Goal: Understand process/instructions: Learn about a topic

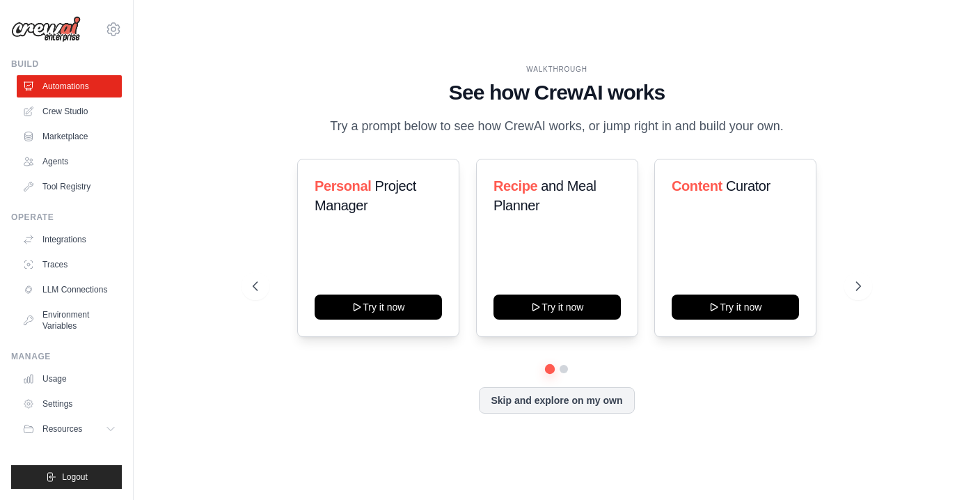
click at [319, 58] on div "WALKTHROUGH See how [PERSON_NAME] works Try a prompt below to see how [PERSON_N…" at bounding box center [557, 250] width 802 height 472
click at [856, 283] on icon at bounding box center [859, 286] width 14 height 14
click at [253, 287] on icon at bounding box center [254, 286] width 4 height 8
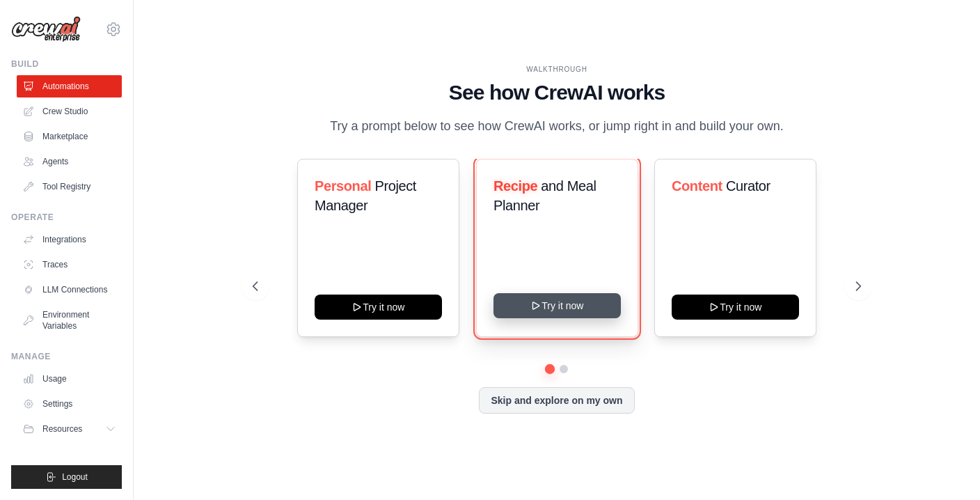
click at [527, 302] on button "Try it now" at bounding box center [556, 305] width 127 height 25
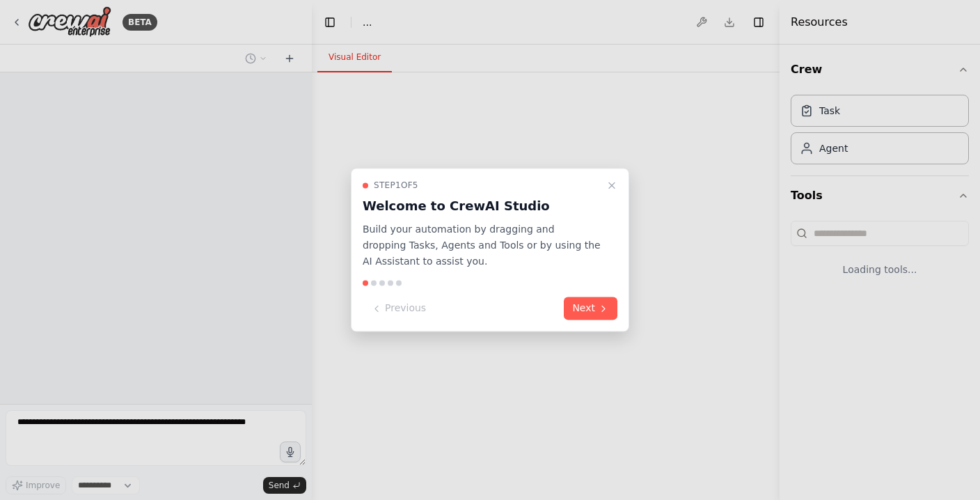
select select "****"
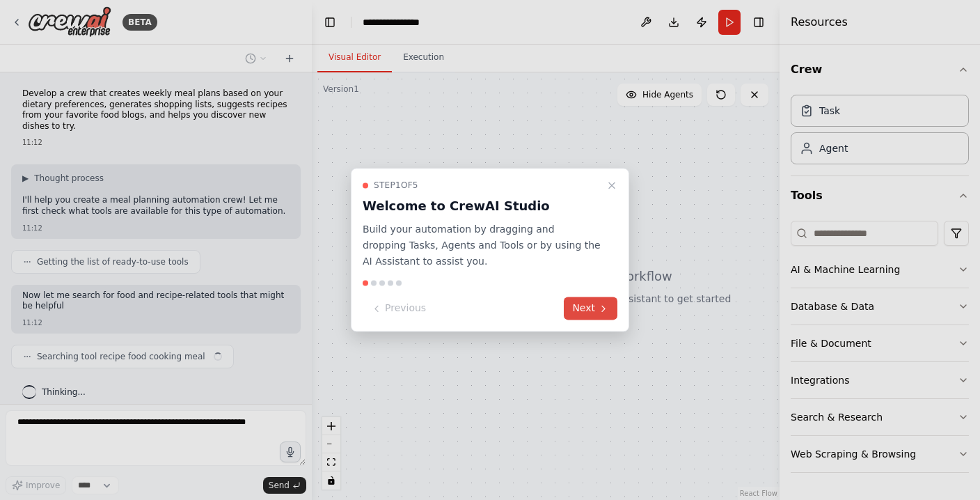
click at [602, 305] on icon at bounding box center [603, 308] width 3 height 6
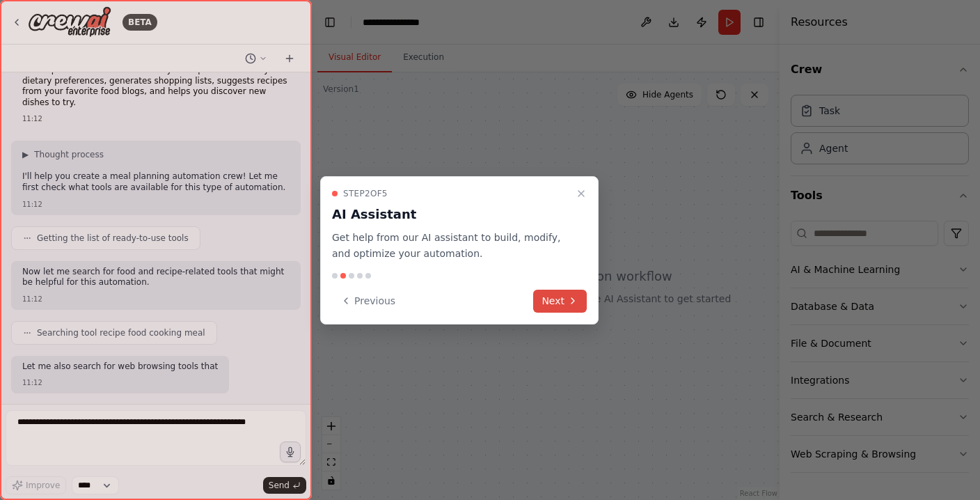
scroll to position [106, 0]
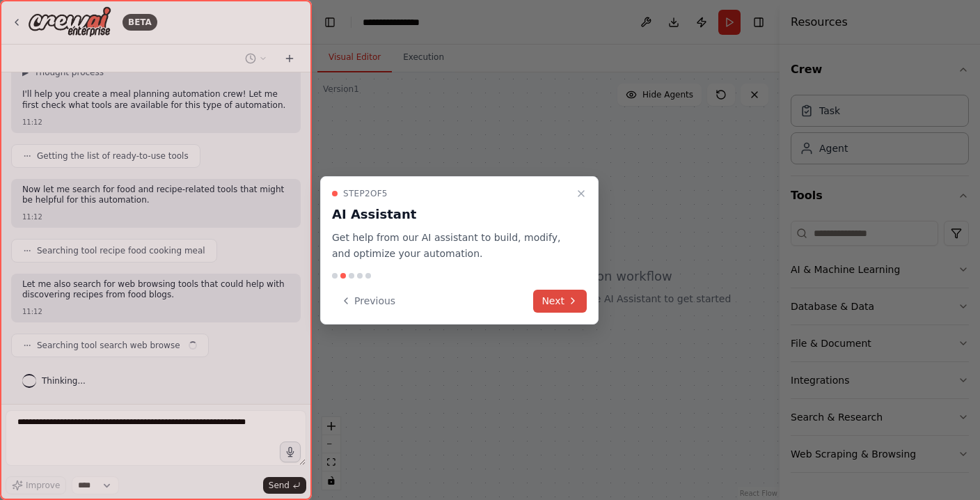
click at [555, 299] on button "Next" at bounding box center [560, 300] width 54 height 23
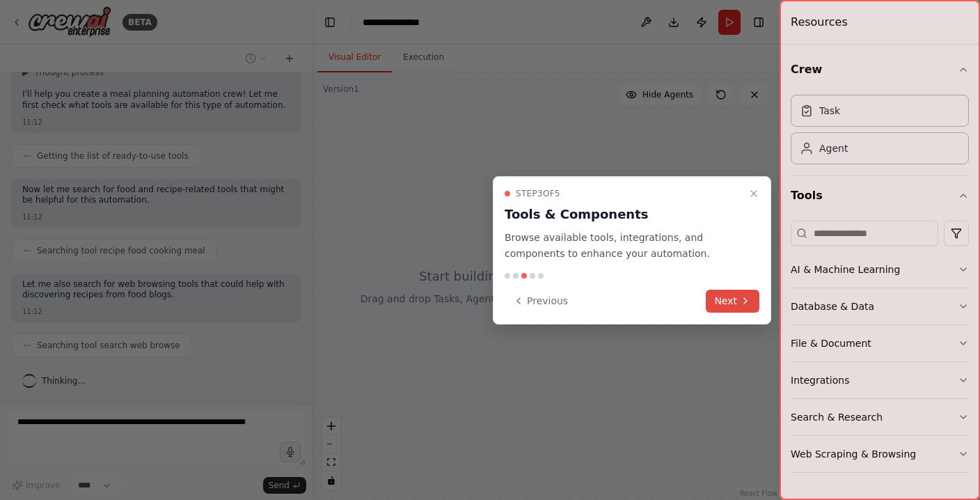
click at [725, 296] on button "Next" at bounding box center [733, 300] width 54 height 23
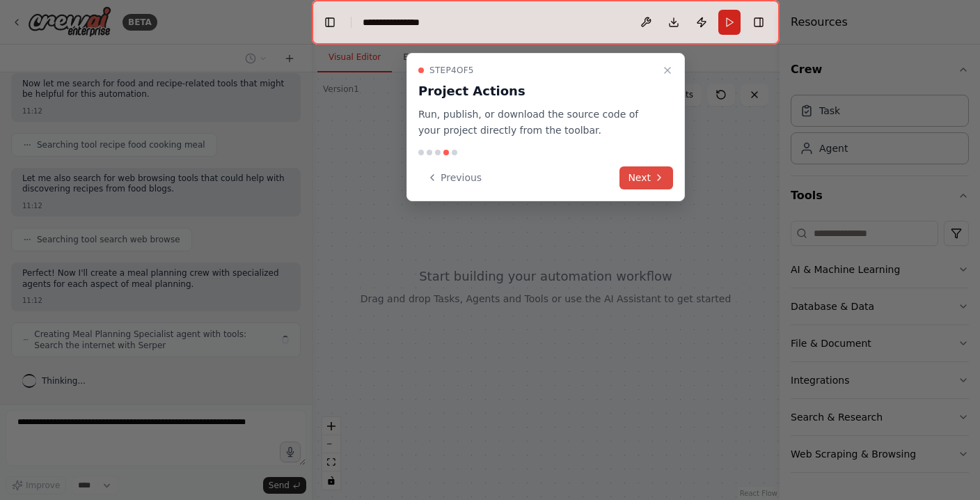
scroll to position [223, 0]
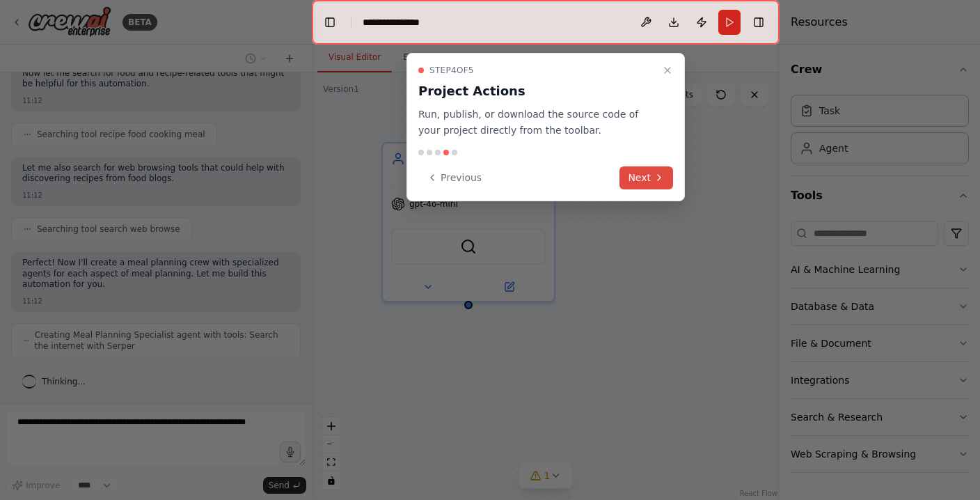
click at [655, 176] on icon at bounding box center [658, 177] width 11 height 11
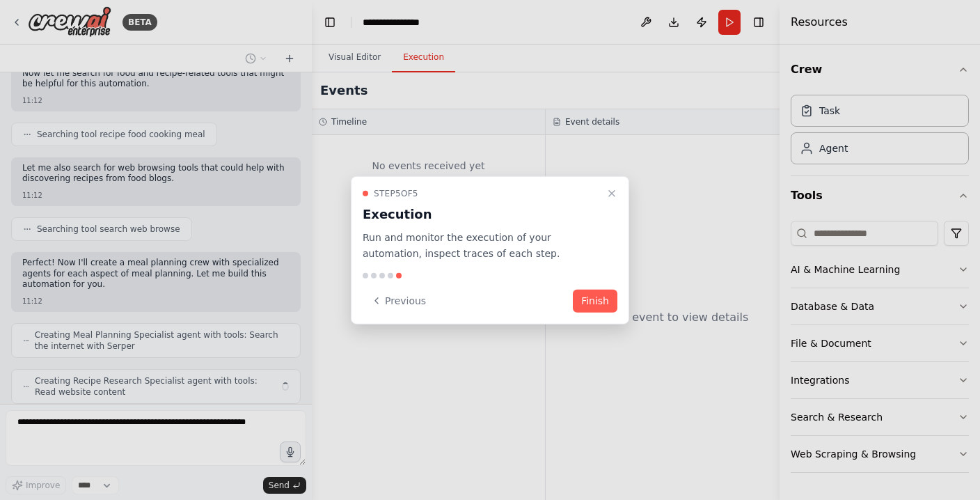
scroll to position [269, 0]
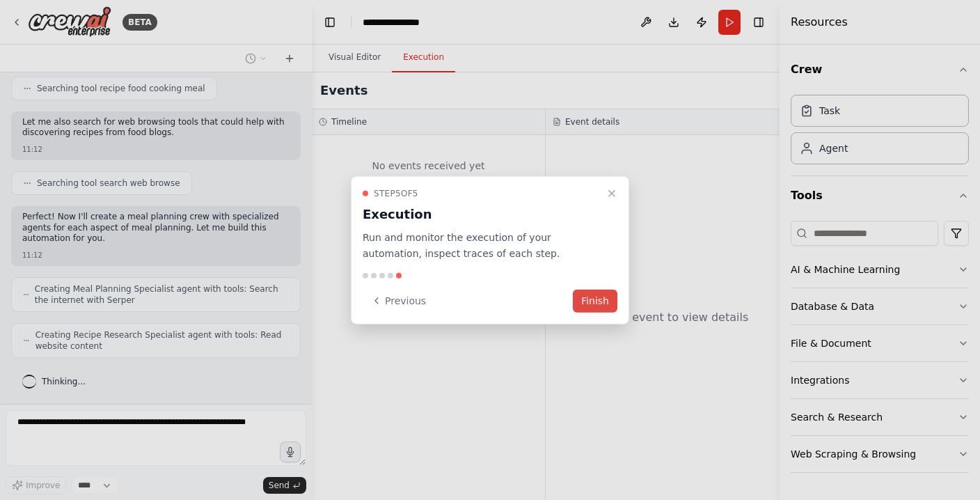
click at [592, 301] on button "Finish" at bounding box center [595, 300] width 45 height 23
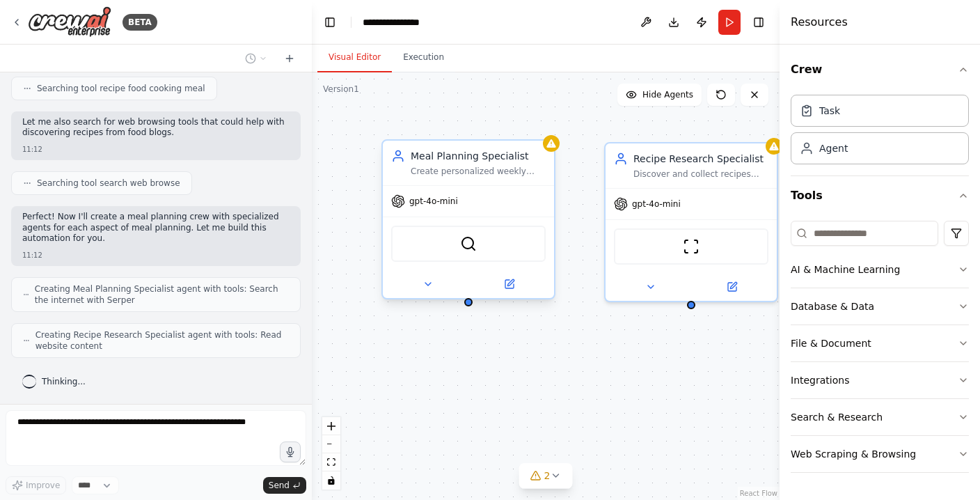
scroll to position [303, 0]
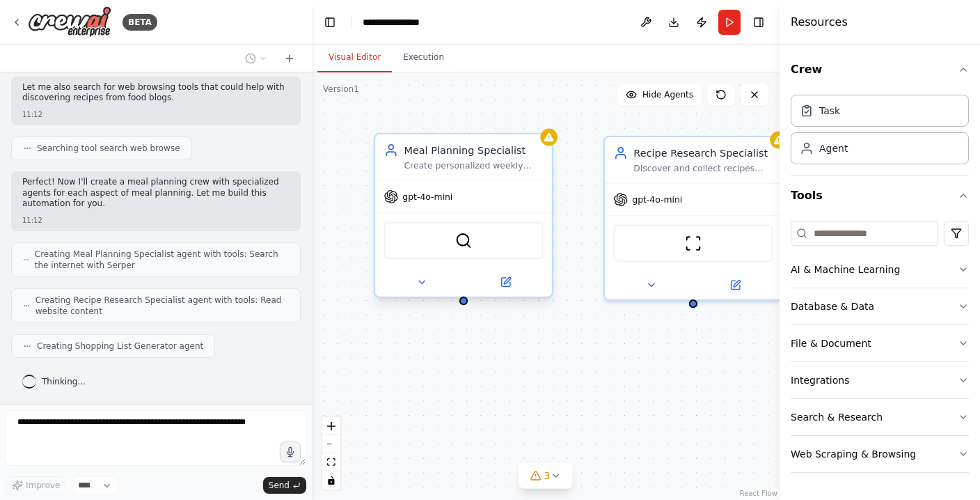
click at [495, 202] on div "gpt-4o-mini" at bounding box center [463, 196] width 177 height 31
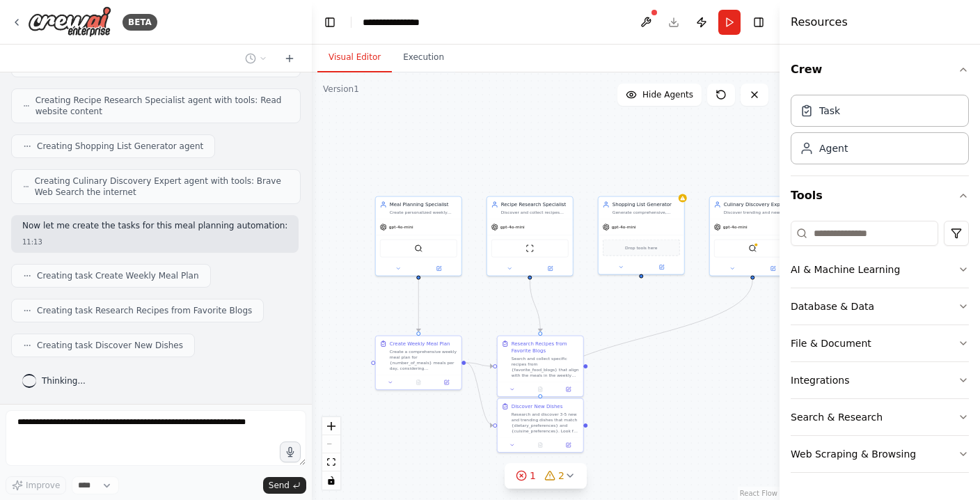
scroll to position [538, 0]
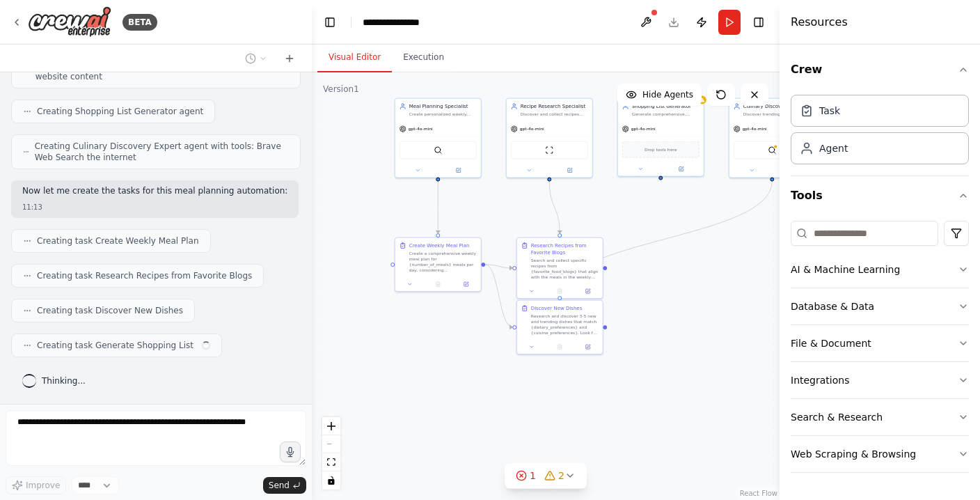
drag, startPoint x: 438, startPoint y: 436, endPoint x: 458, endPoint y: 338, distance: 100.0
click at [458, 338] on div ".deletable-edge-delete-btn { width: 20px; height: 20px; border: 0px solid #ffff…" at bounding box center [546, 285] width 468 height 427
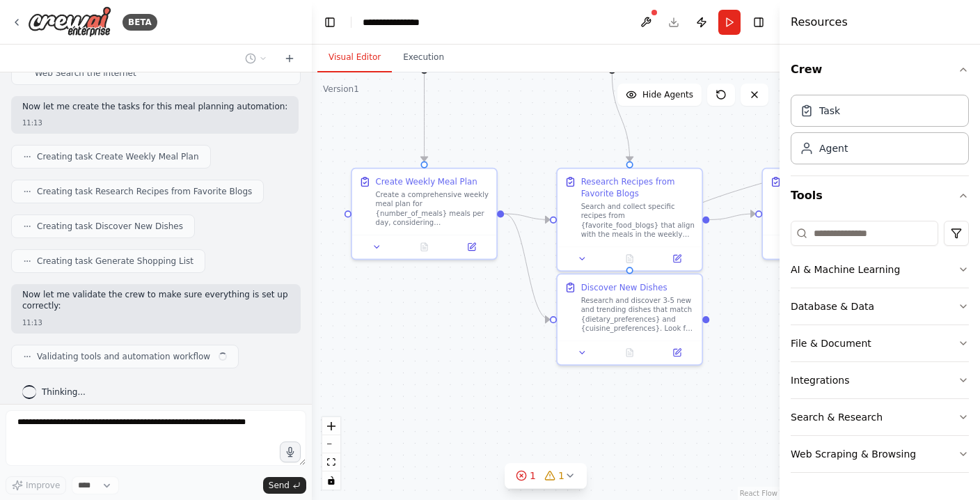
scroll to position [633, 0]
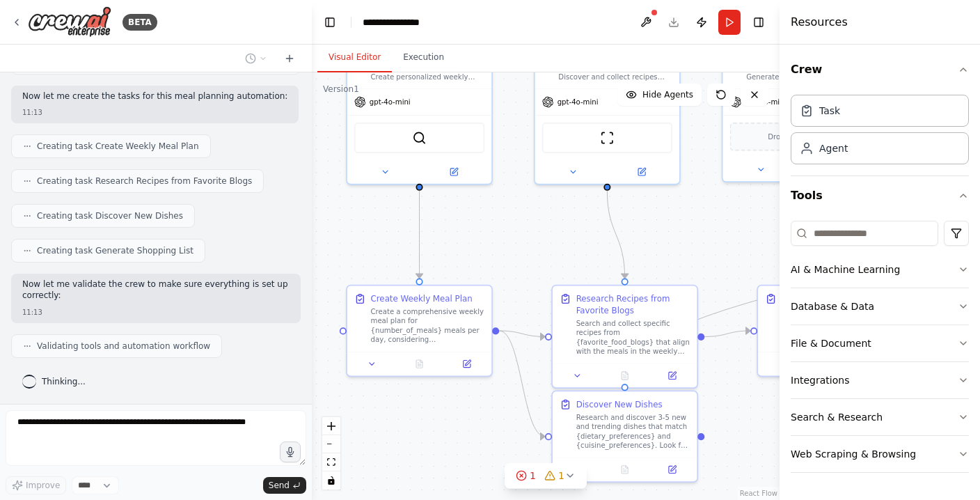
drag, startPoint x: 458, startPoint y: 338, endPoint x: 453, endPoint y: 455, distance: 117.0
click at [453, 455] on div ".deletable-edge-delete-btn { width: 20px; height: 20px; border: 0px solid #ffff…" at bounding box center [546, 285] width 468 height 427
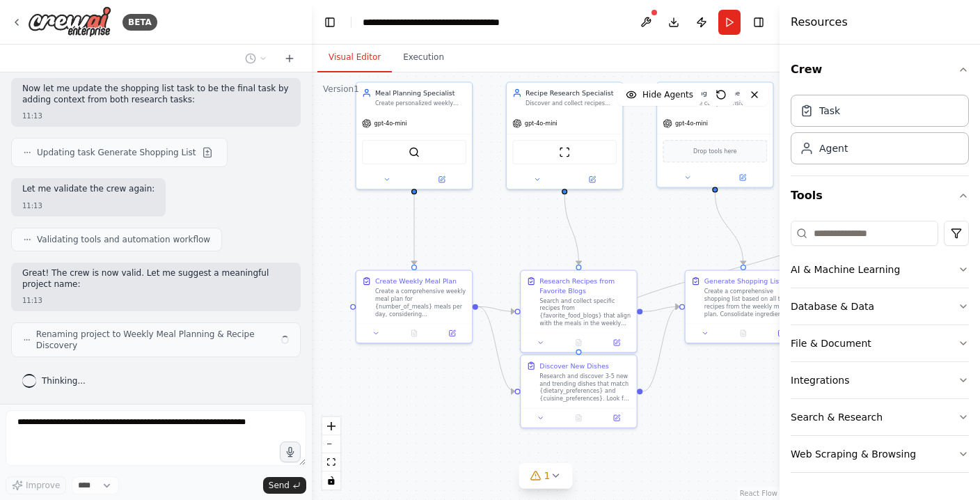
scroll to position [1102, 0]
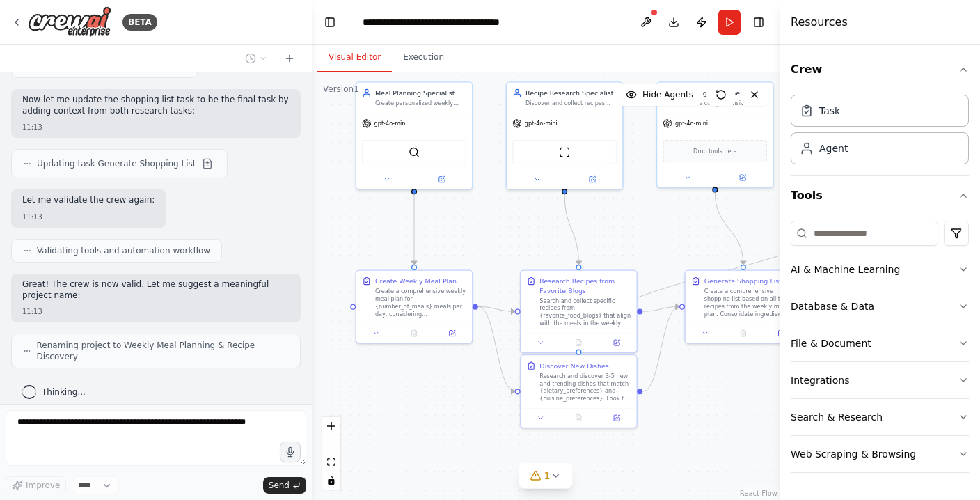
drag, startPoint x: 658, startPoint y: 269, endPoint x: 652, endPoint y: 225, distance: 44.2
click at [652, 225] on div ".deletable-edge-delete-btn { width: 20px; height: 20px; border: 0px solid #ffff…" at bounding box center [546, 285] width 468 height 427
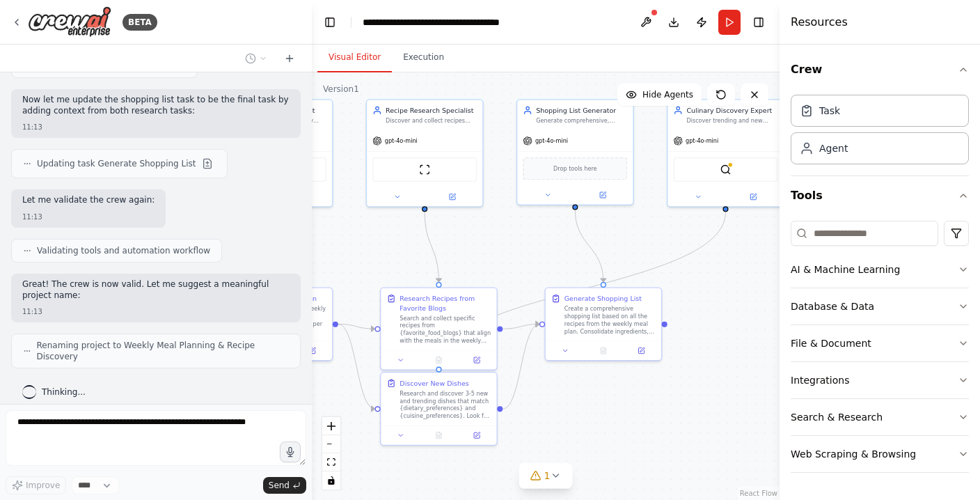
drag, startPoint x: 726, startPoint y: 389, endPoint x: 586, endPoint y: 406, distance: 140.9
click at [586, 406] on div ".deletable-edge-delete-btn { width: 20px; height: 20px; border: 0px solid #ffff…" at bounding box center [546, 285] width 468 height 427
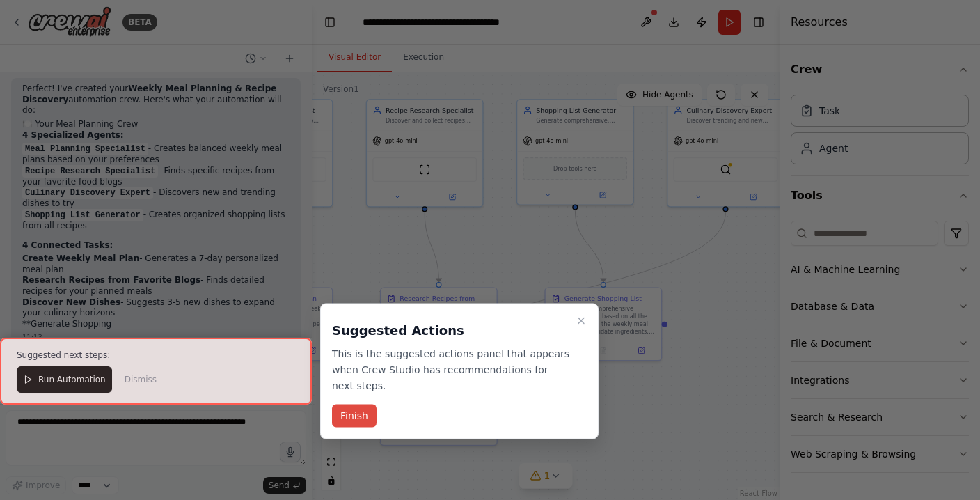
click at [349, 413] on button "Finish" at bounding box center [354, 415] width 45 height 23
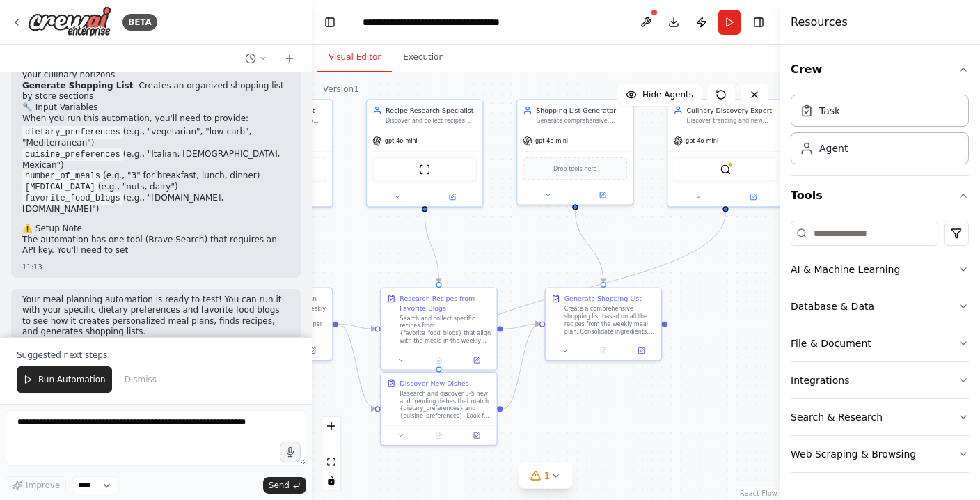
scroll to position [1652, 0]
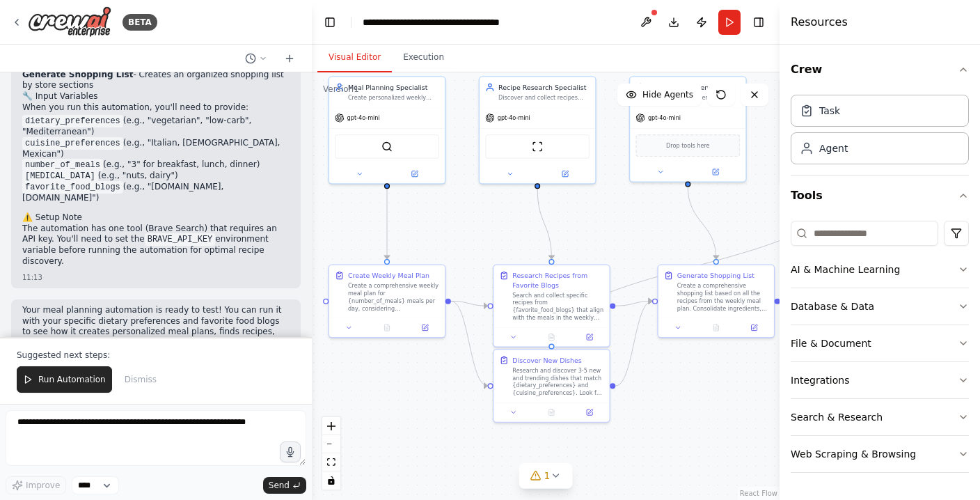
drag, startPoint x: 501, startPoint y: 135, endPoint x: 614, endPoint y: 112, distance: 115.0
click at [614, 112] on div ".deletable-edge-delete-btn { width: 20px; height: 20px; border: 0px solid #ffff…" at bounding box center [546, 285] width 468 height 427
